Goal: Navigation & Orientation: Find specific page/section

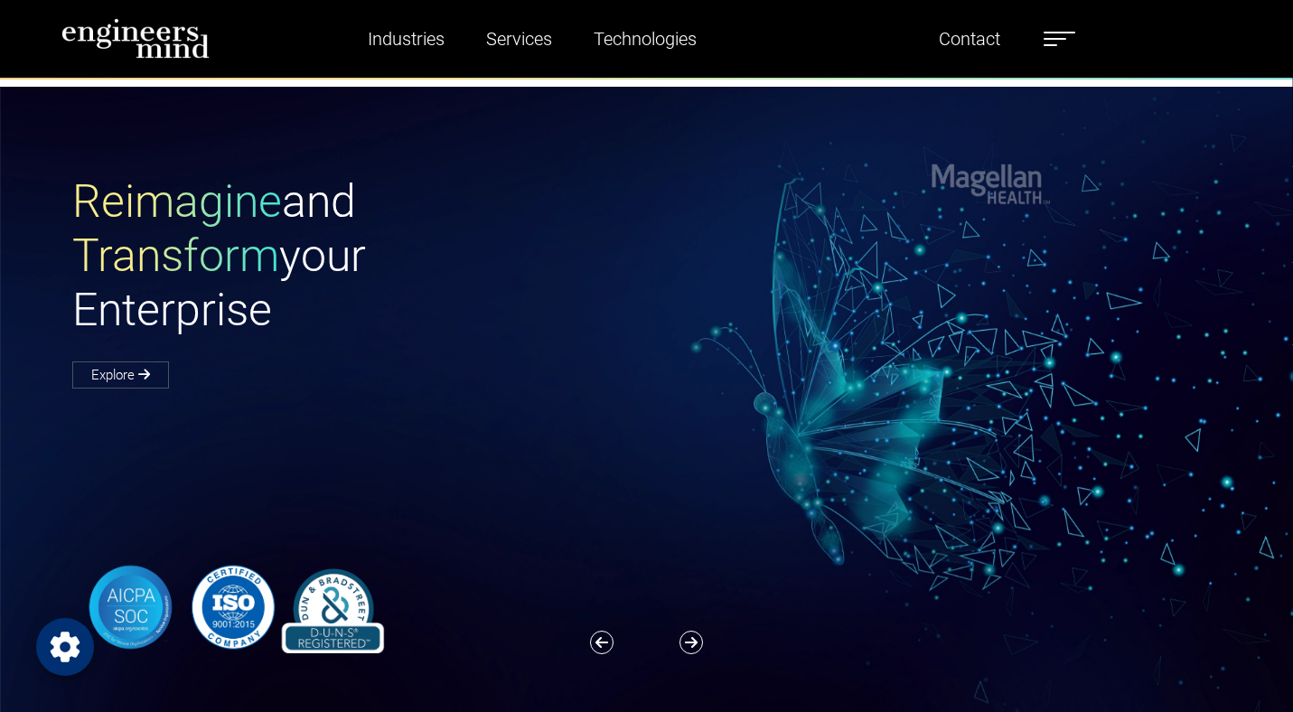
click at [73, 648] on icon "Open Privacy Settings" at bounding box center [65, 647] width 29 height 30
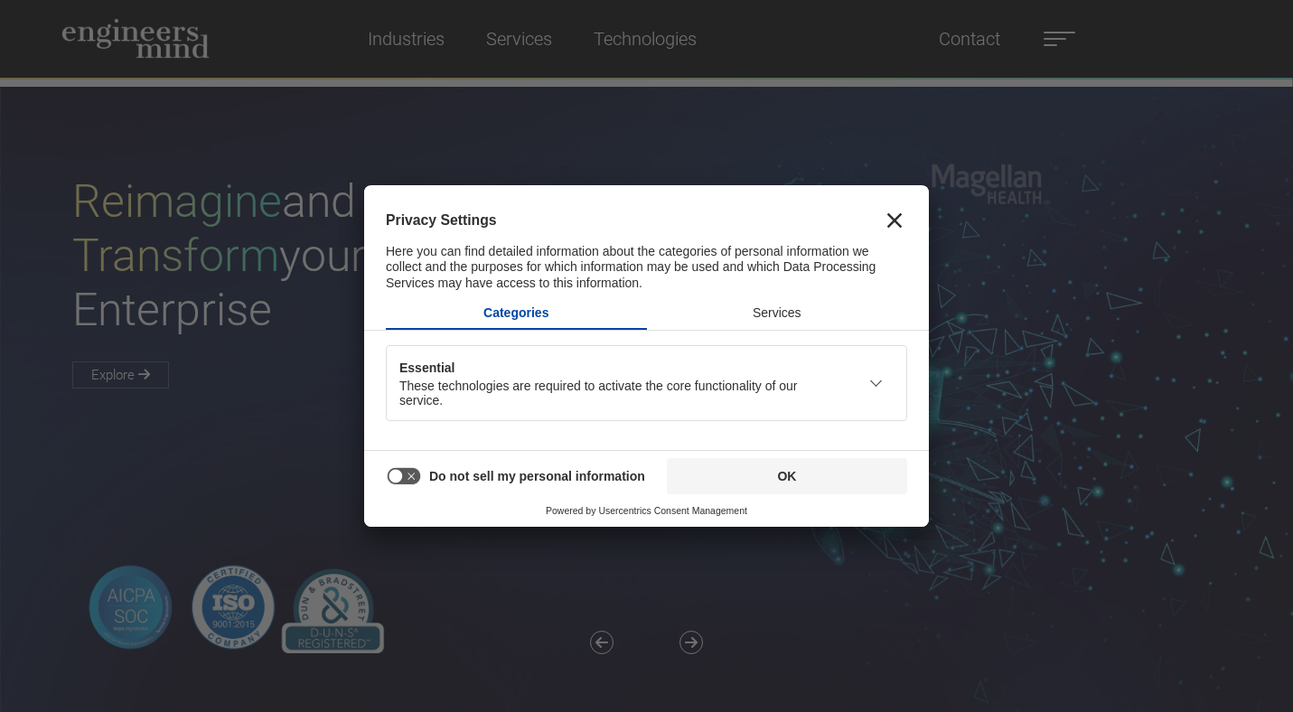
click at [886, 220] on button "Close" at bounding box center [894, 220] width 25 height 25
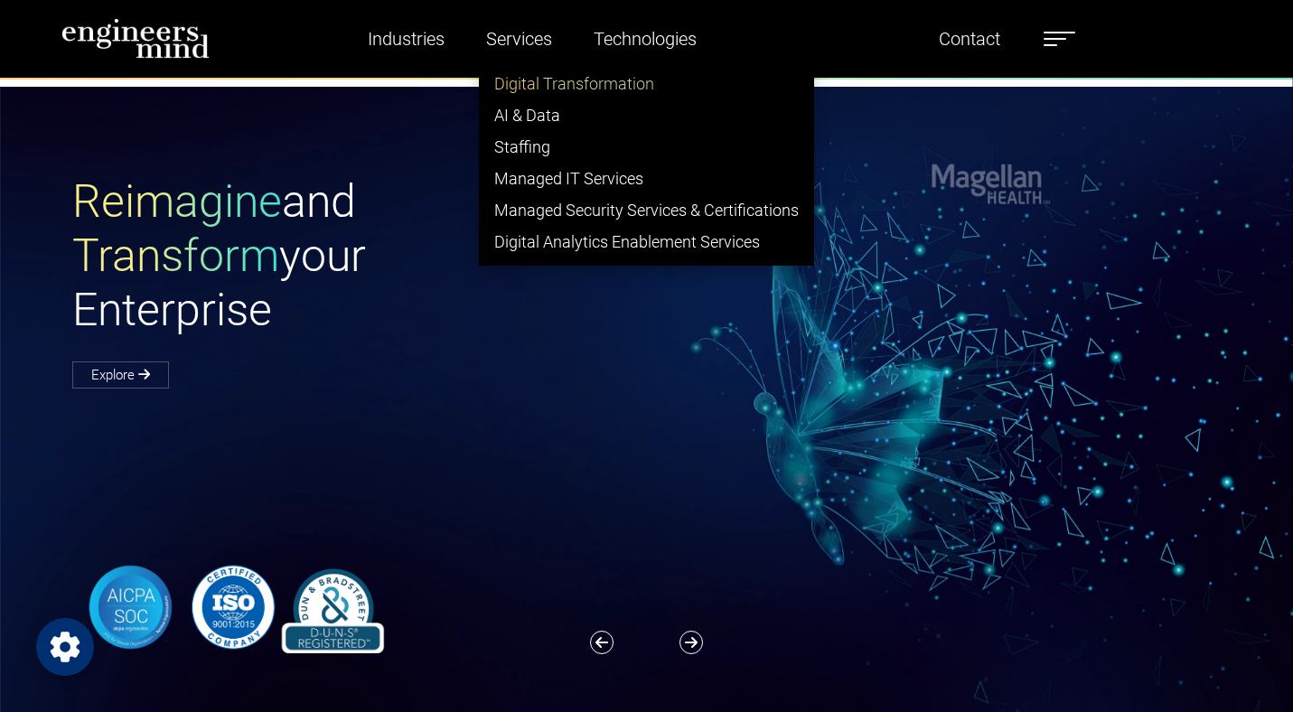
click at [529, 82] on link "Digital Transformation" at bounding box center [647, 84] width 334 height 32
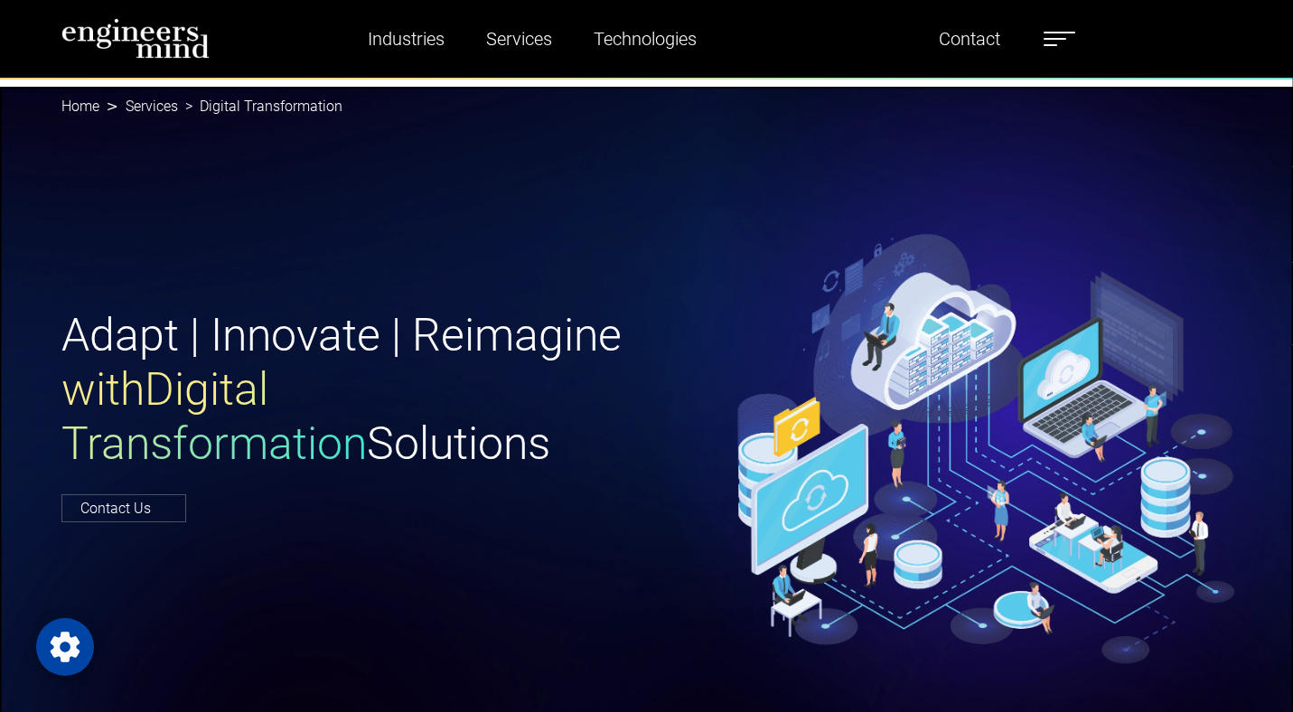
click at [167, 45] on img at bounding box center [135, 38] width 149 height 41
